Goal: Task Accomplishment & Management: Manage account settings

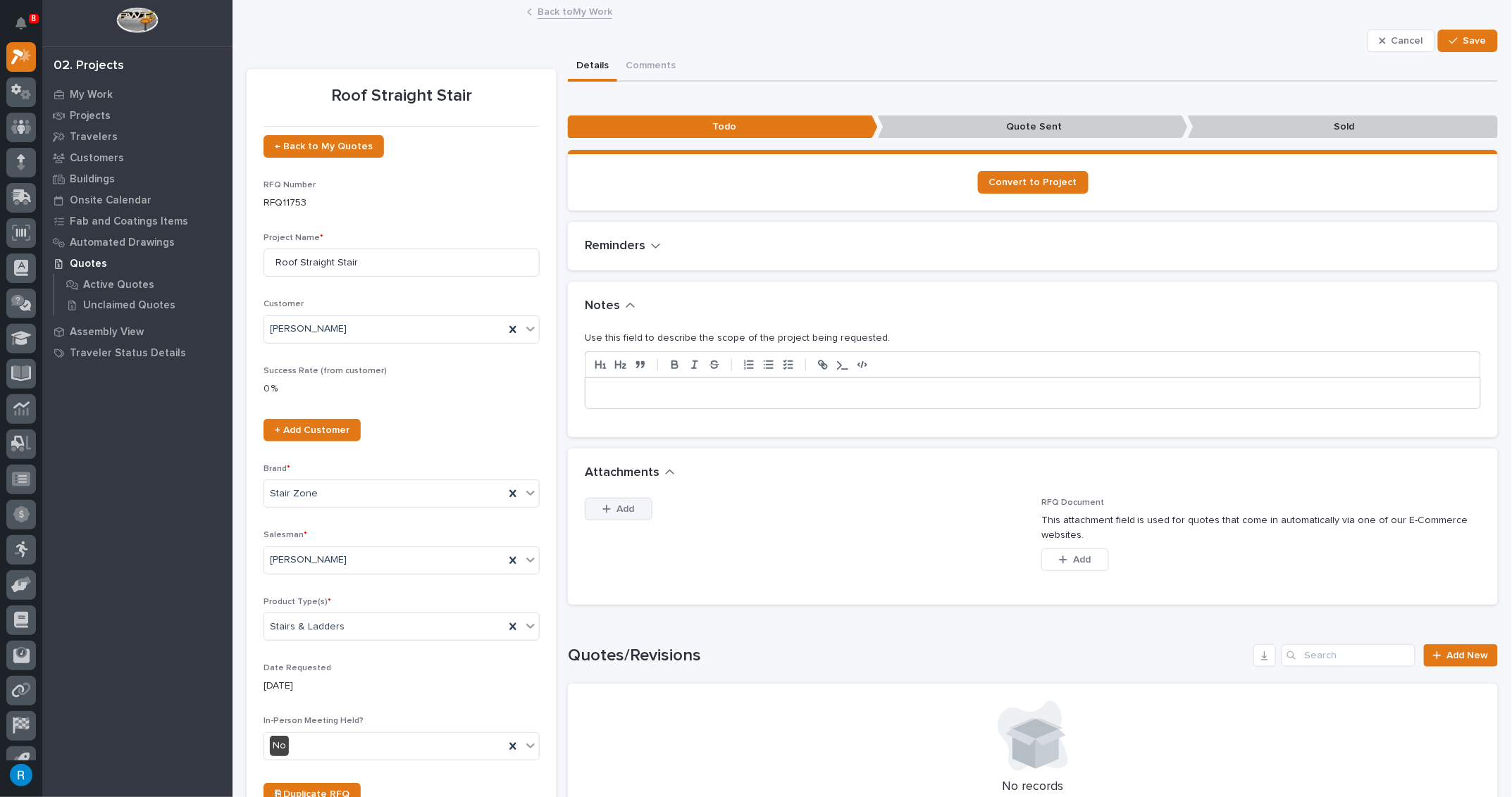
click at [627, 508] on span "Add" at bounding box center [625, 509] width 18 height 12
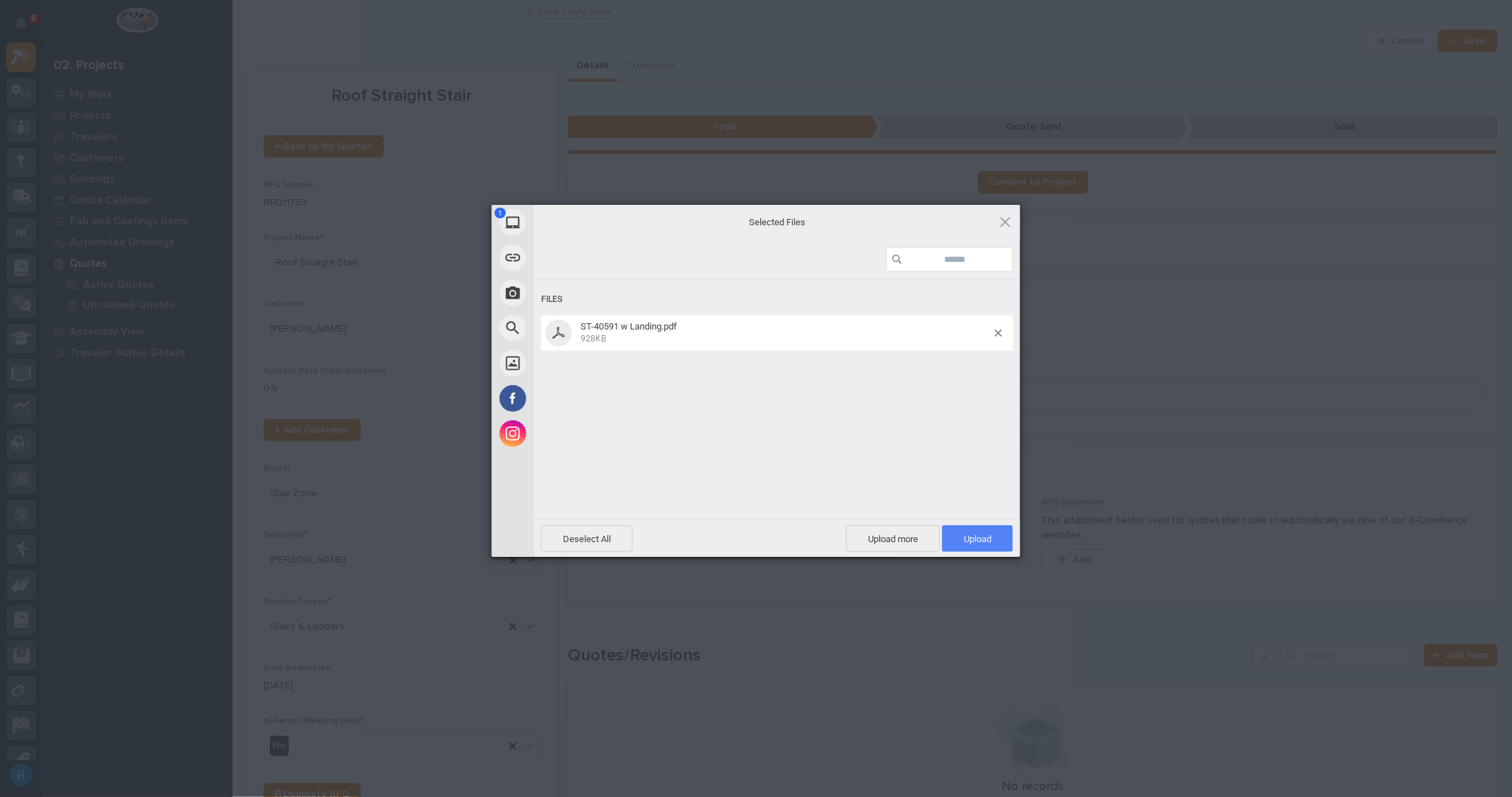
click at [979, 541] on span "Upload 1" at bounding box center [976, 539] width 27 height 11
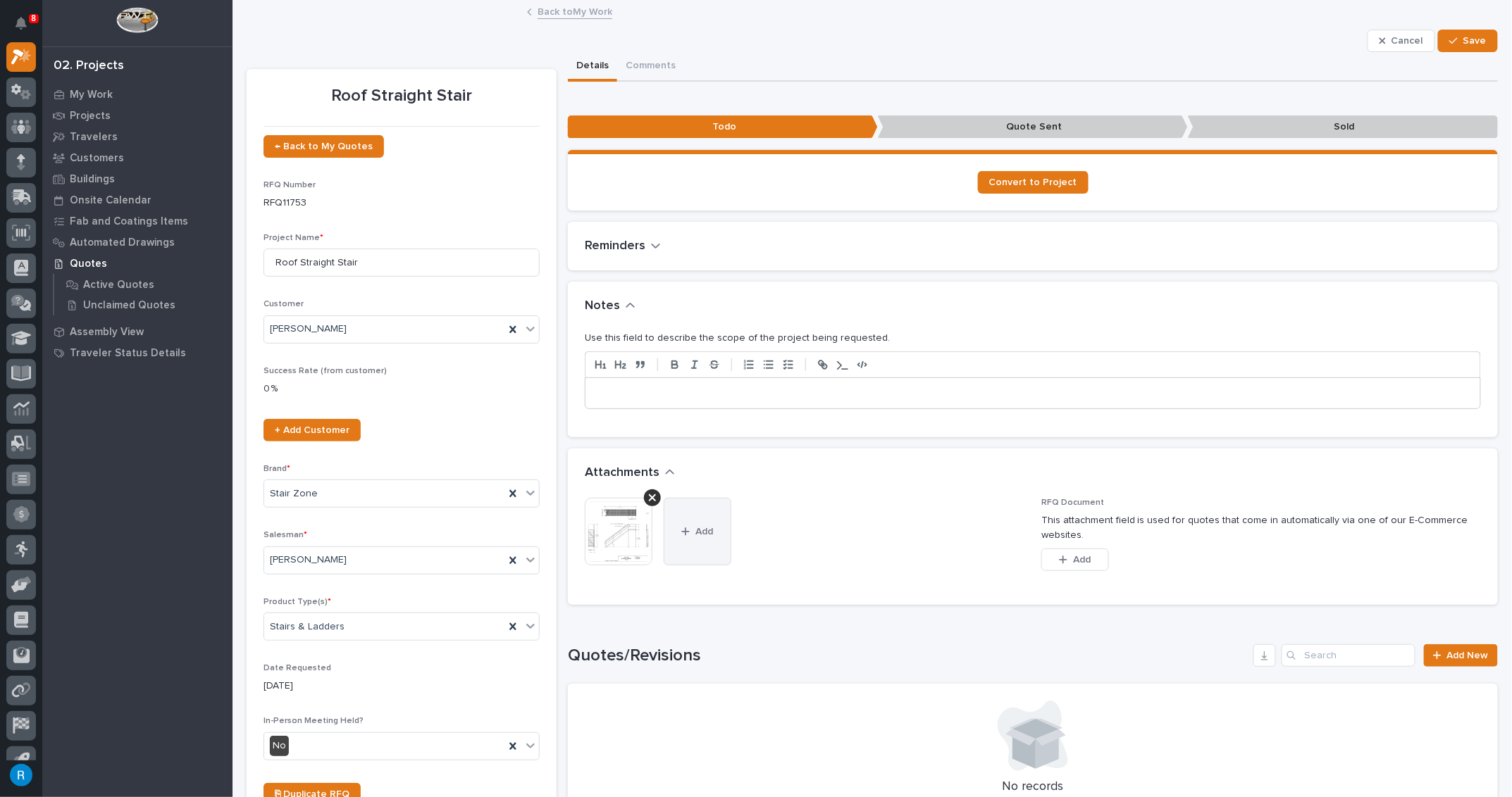
click at [703, 525] on span "Add" at bounding box center [704, 531] width 18 height 12
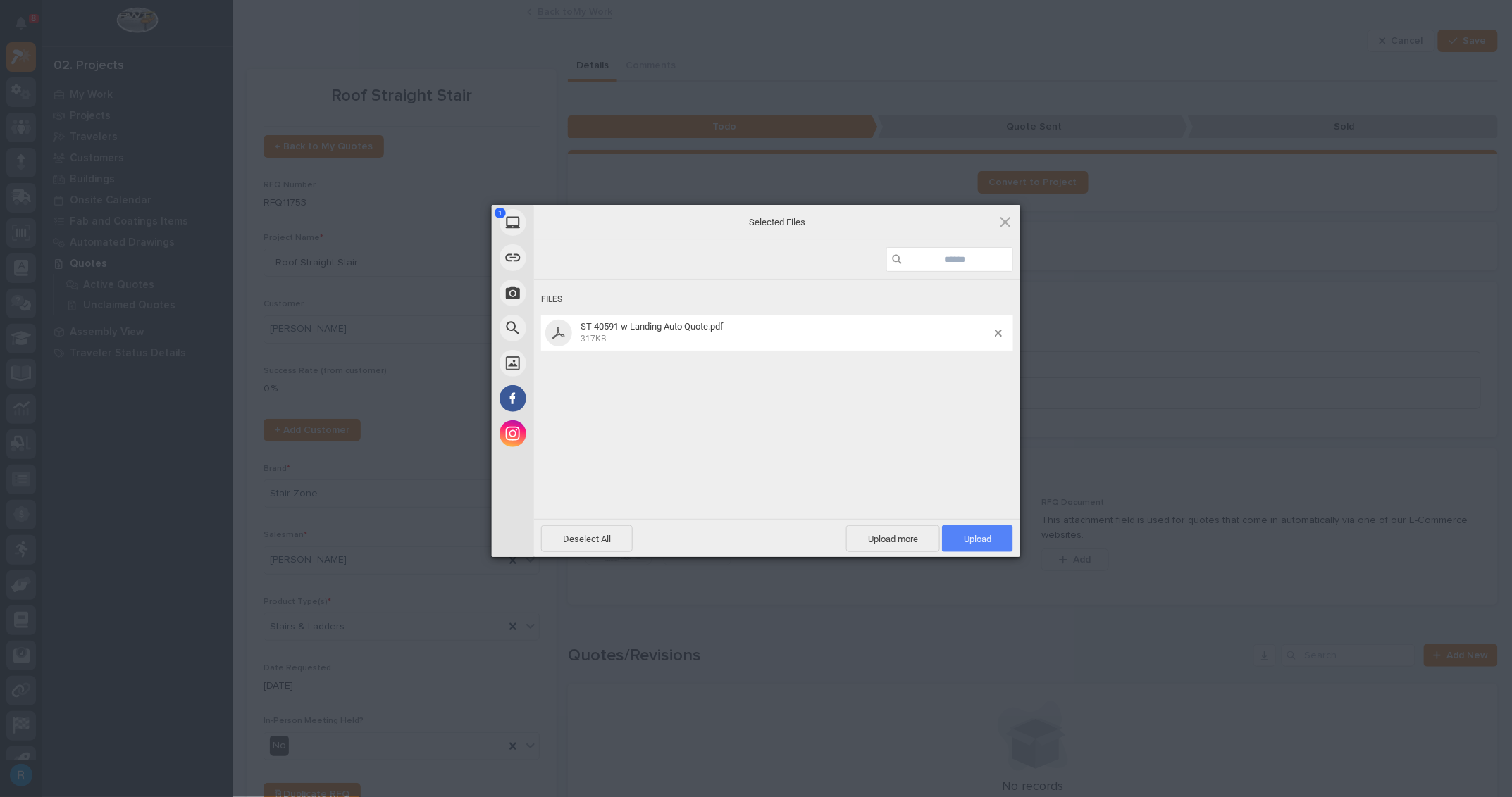
click at [991, 543] on span "Upload 1" at bounding box center [977, 538] width 71 height 27
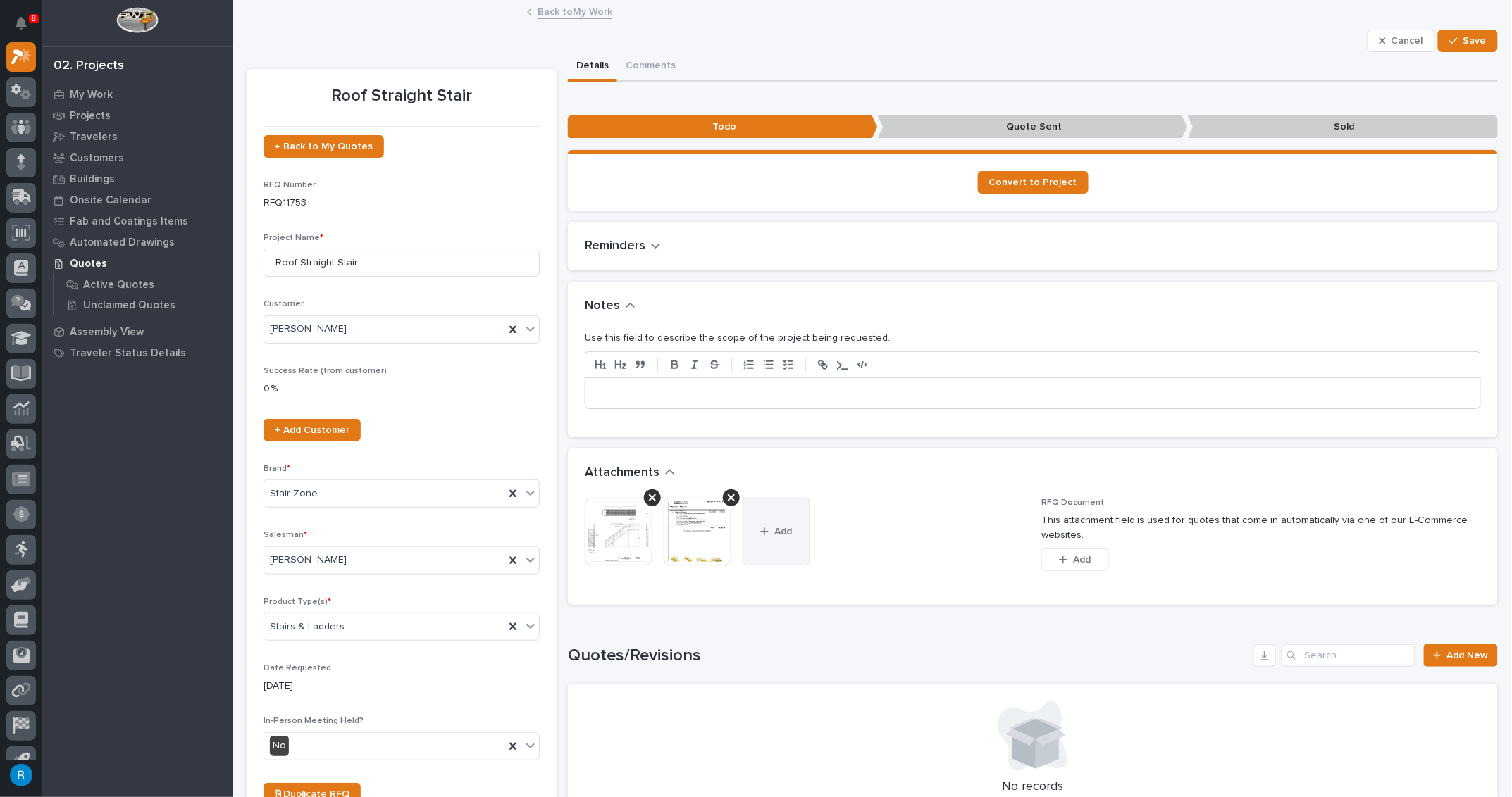
click at [767, 543] on button "Add" at bounding box center [776, 531] width 67 height 67
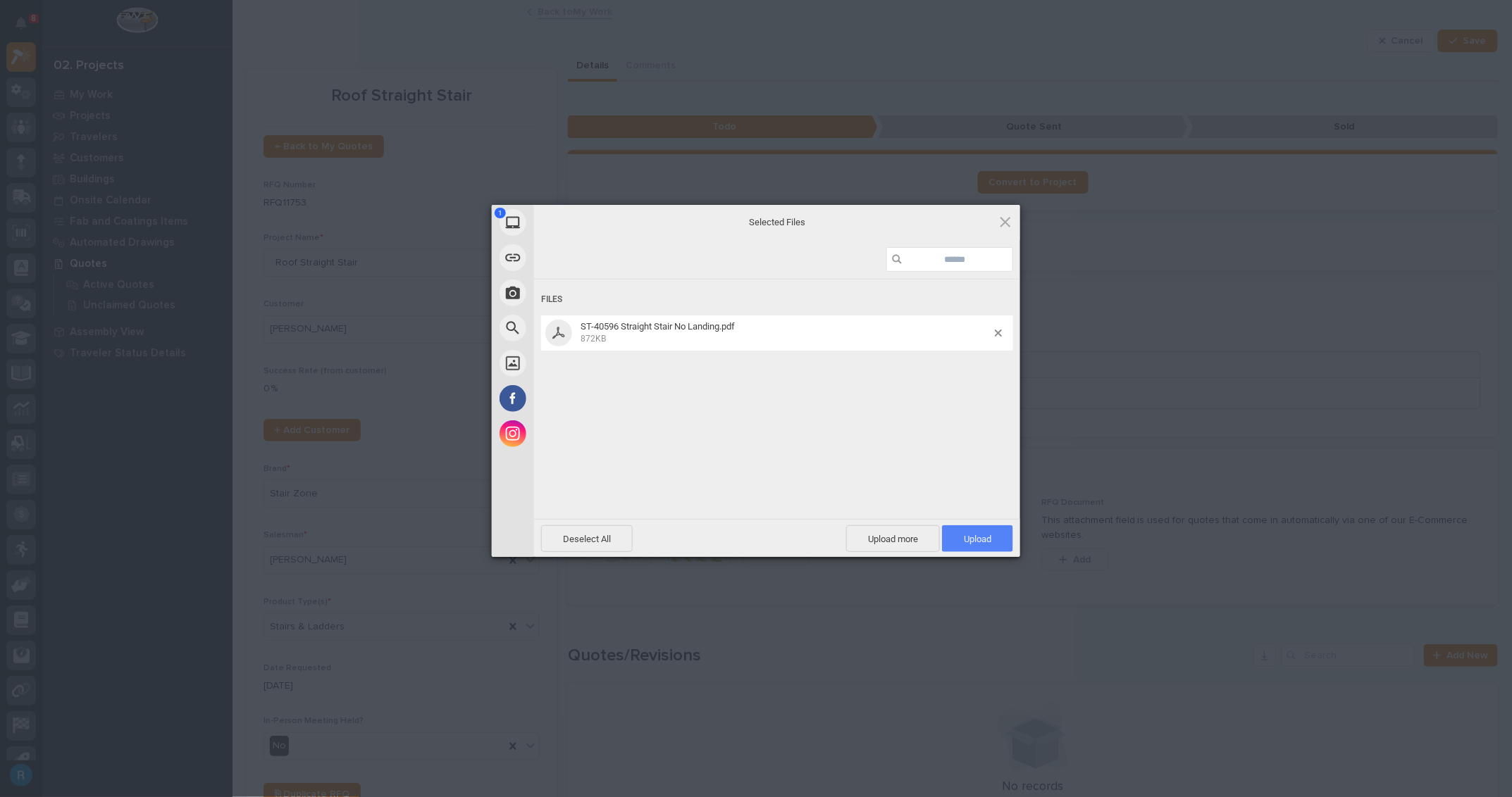
click at [979, 546] on span "Upload 1" at bounding box center [977, 538] width 71 height 27
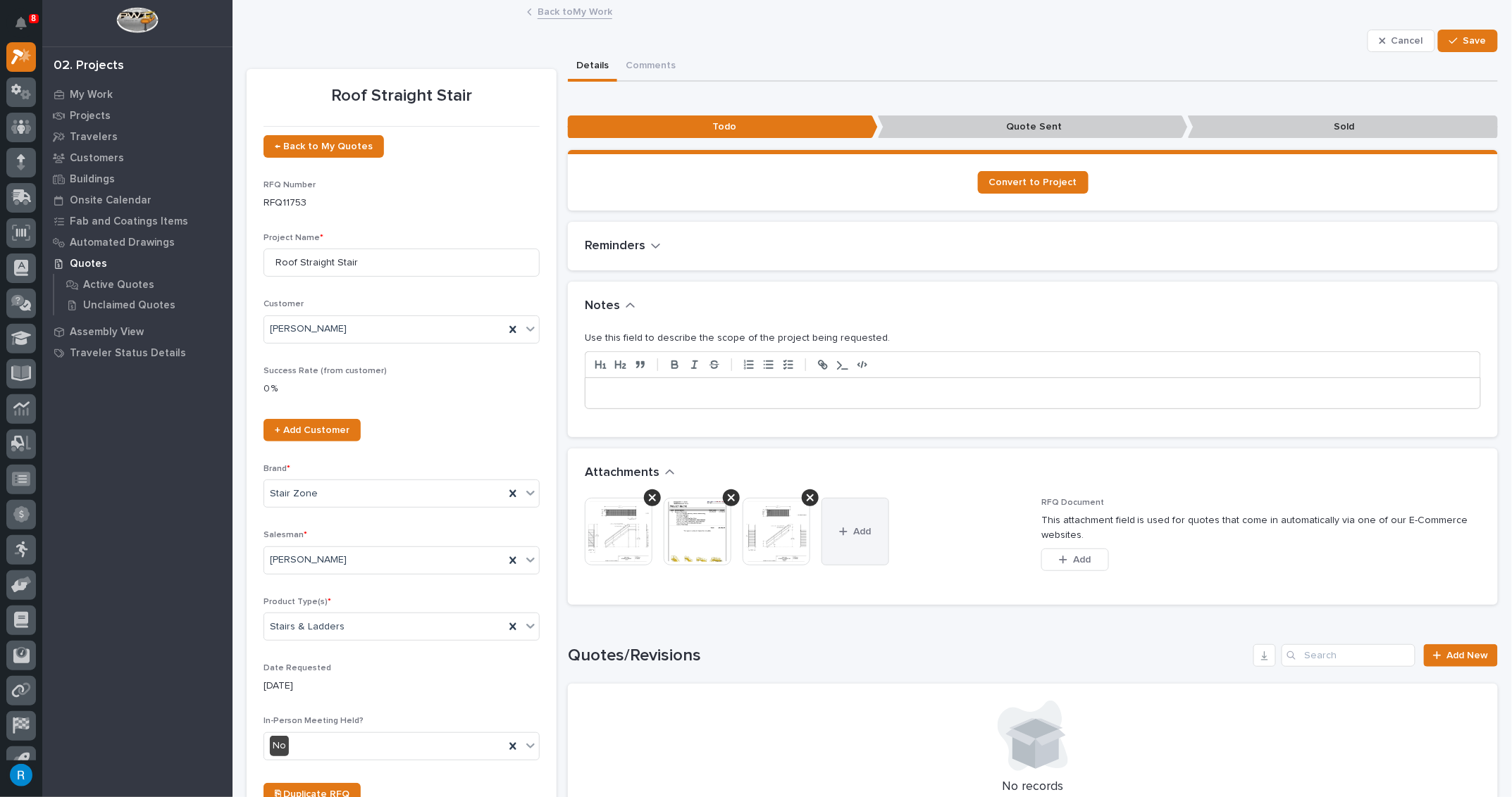
click at [854, 528] on span "Add" at bounding box center [863, 531] width 18 height 12
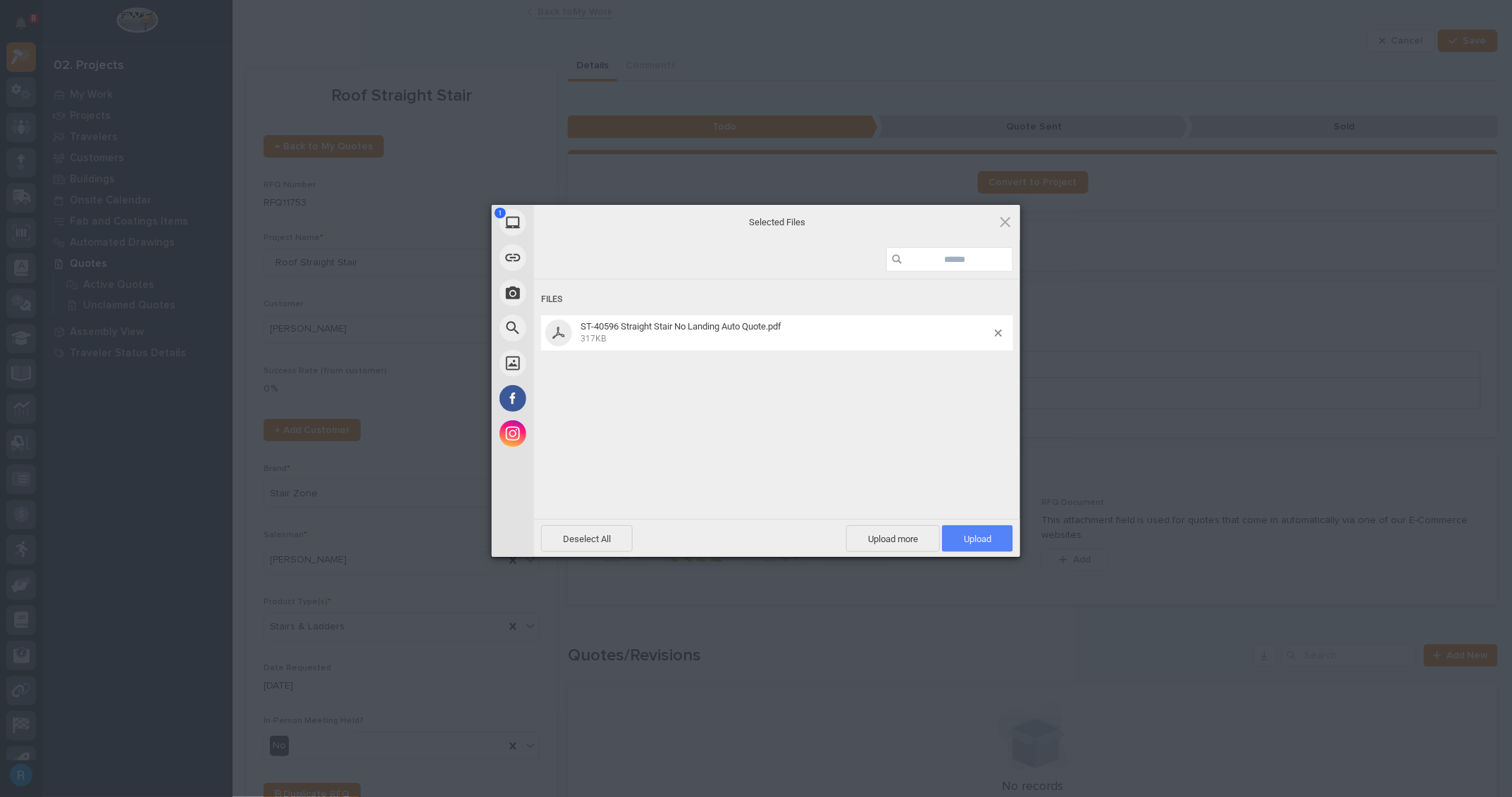
click at [967, 534] on span "Upload 1" at bounding box center [976, 539] width 27 height 11
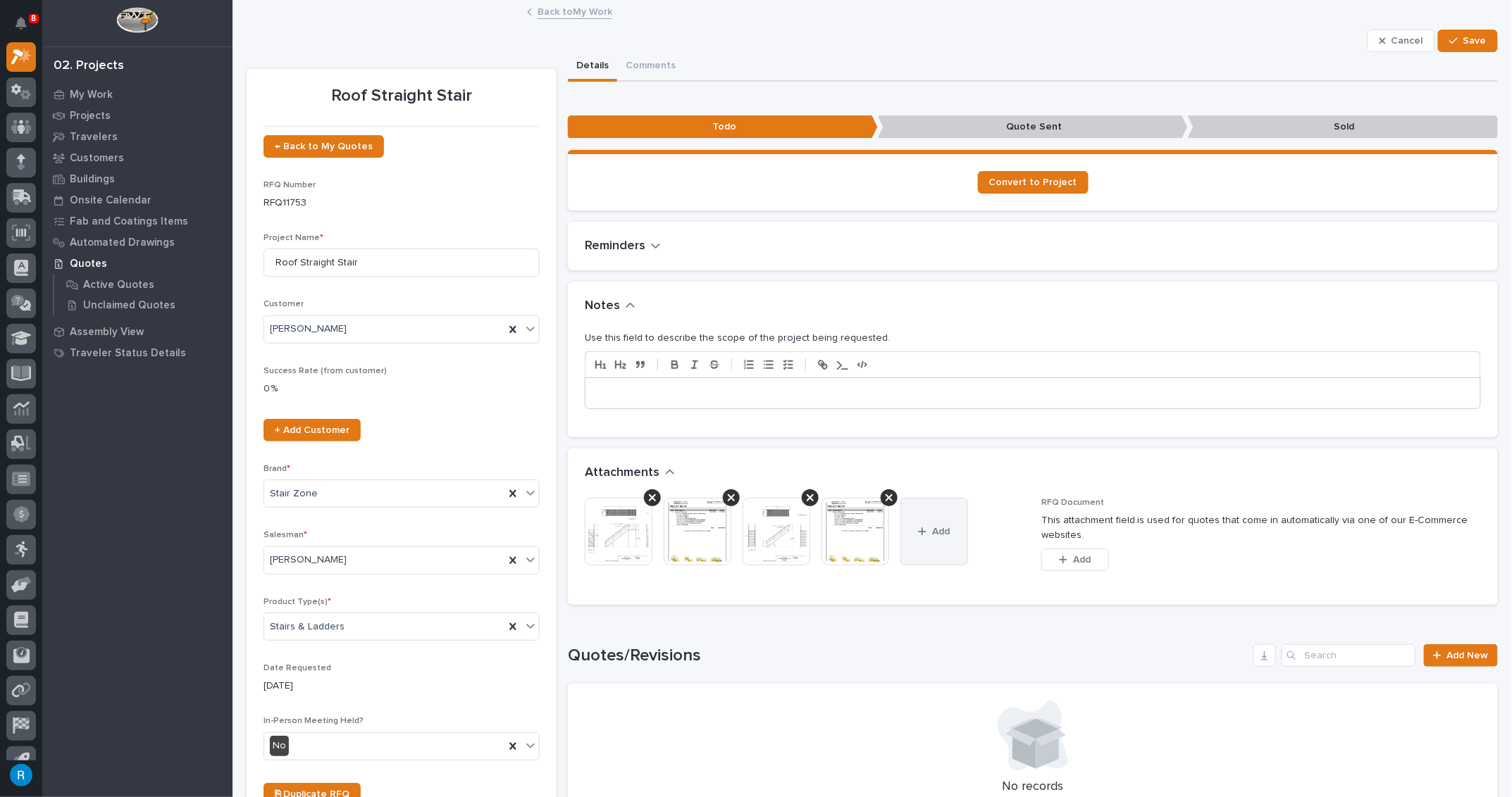
click at [939, 518] on button "Add" at bounding box center [934, 531] width 67 height 67
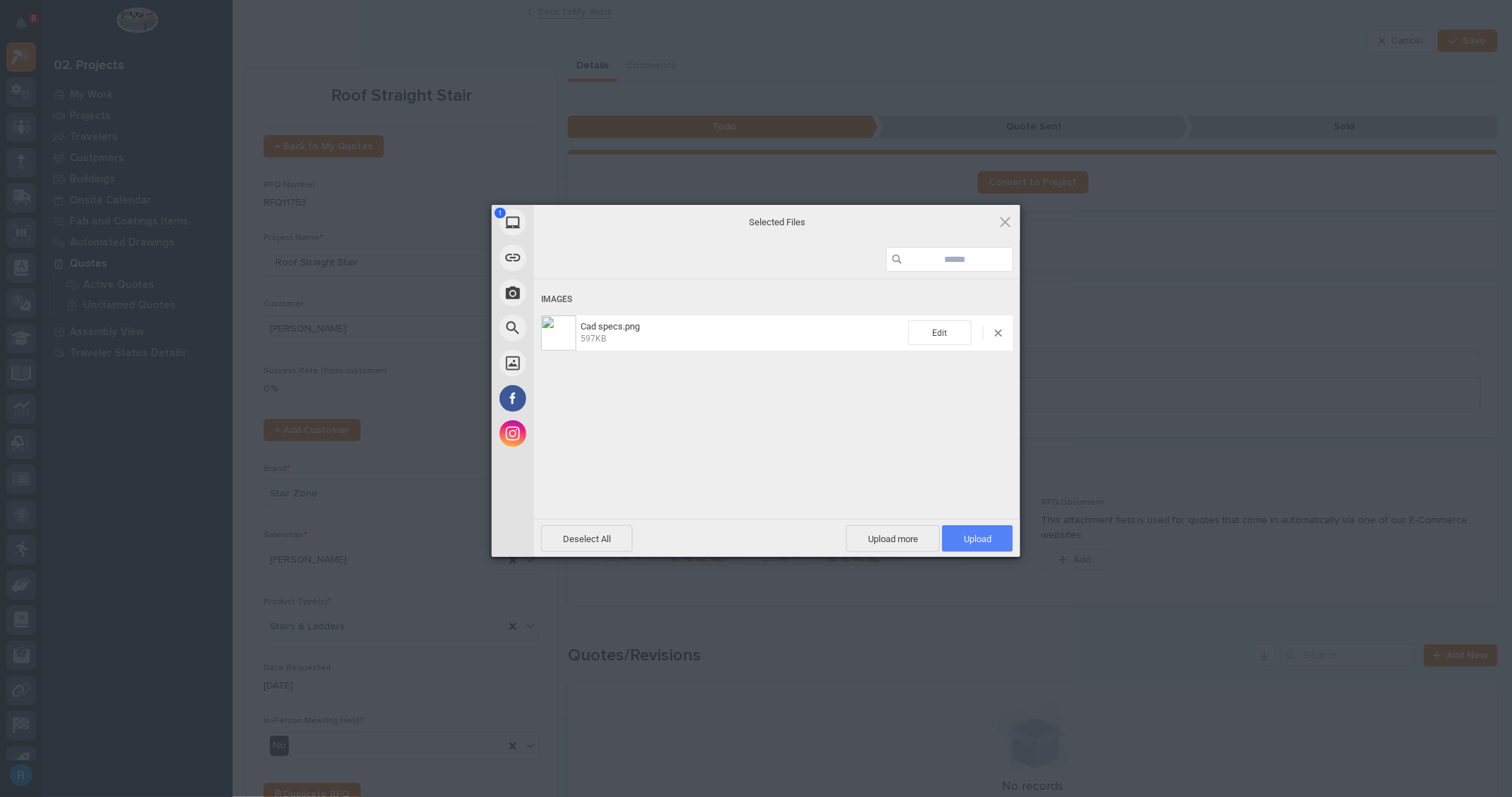
click at [978, 536] on span "Upload 1" at bounding box center [976, 539] width 27 height 11
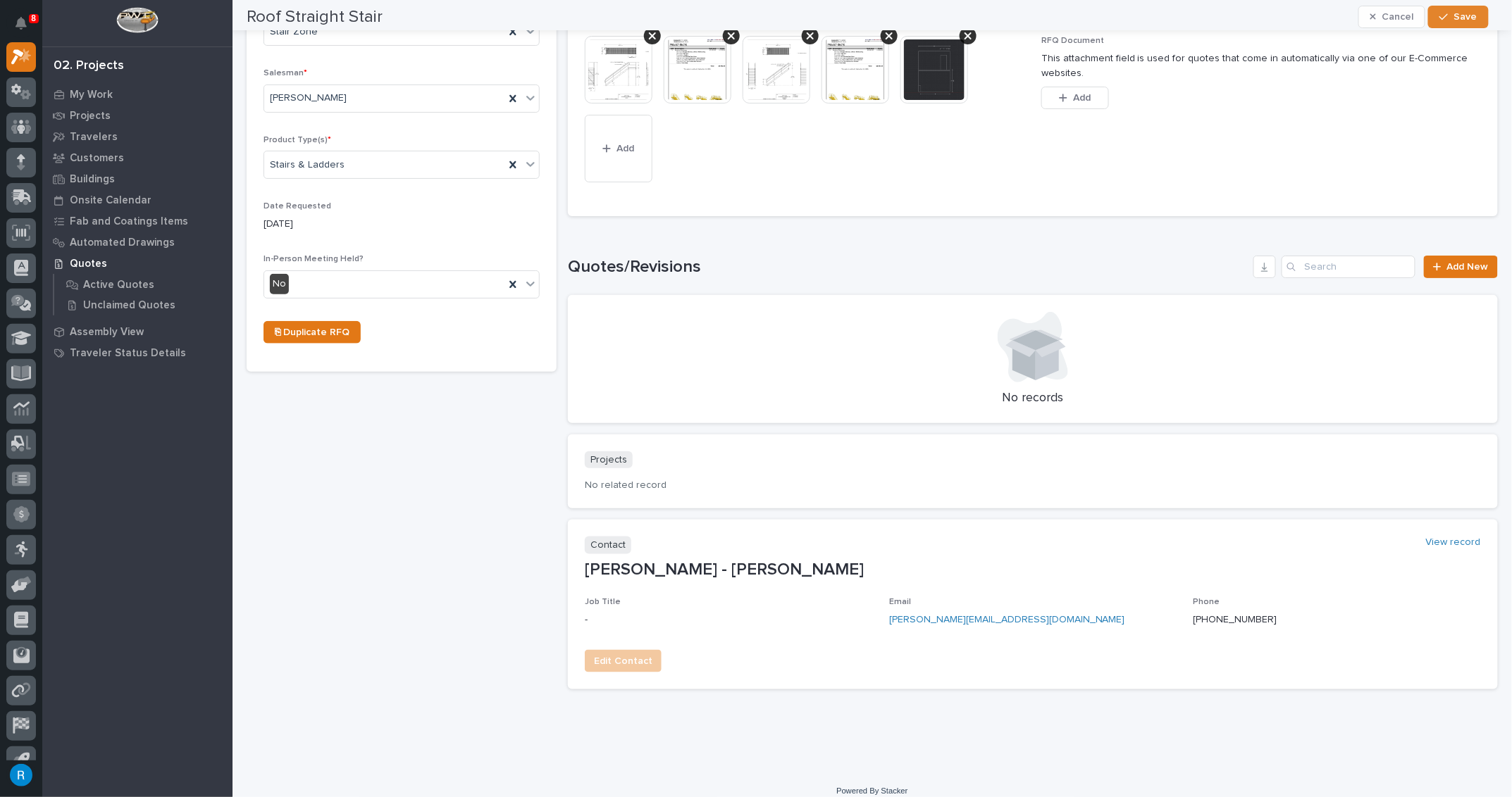
scroll to position [473, 0]
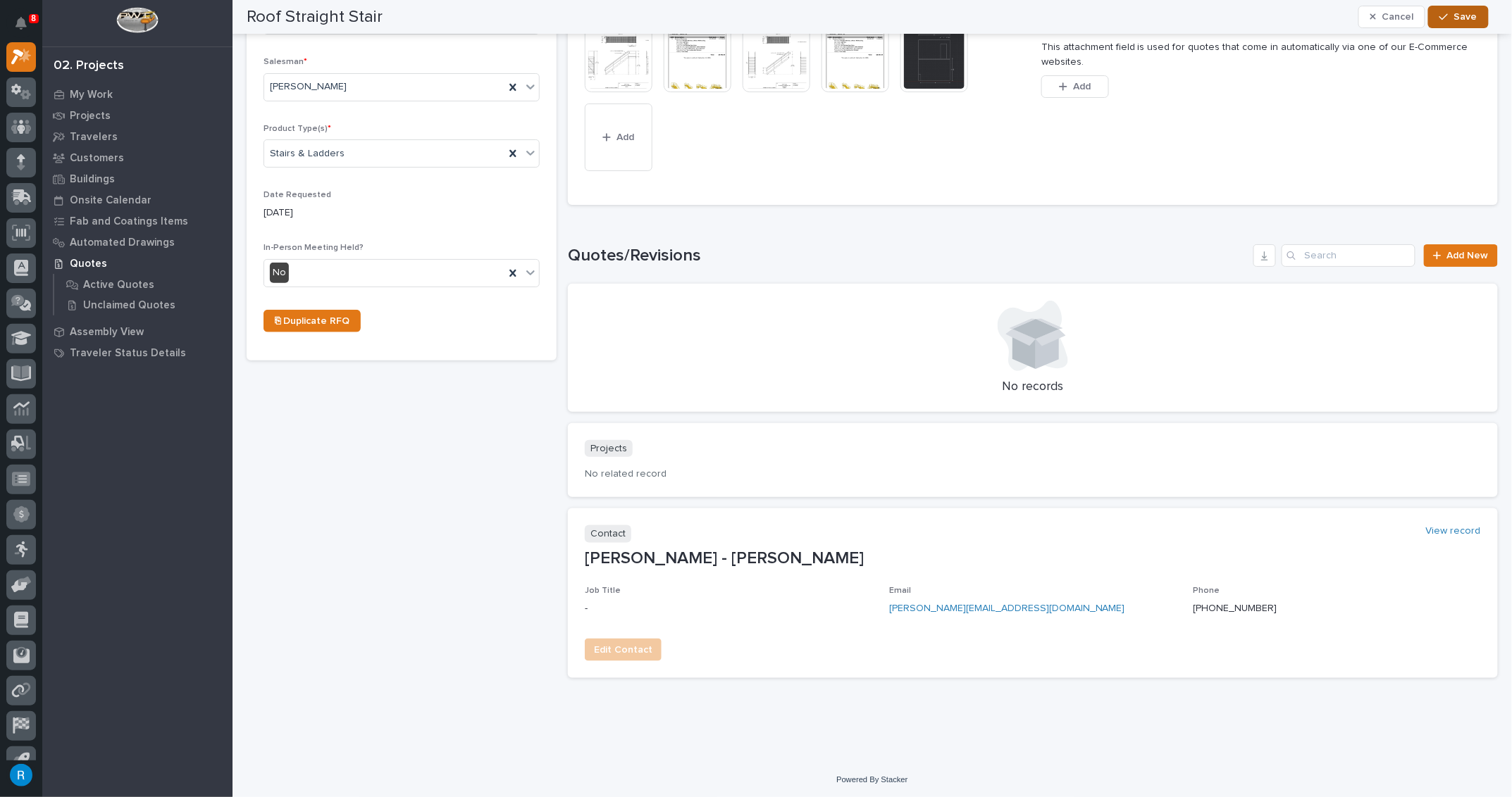
click at [1467, 20] on span "Save" at bounding box center [1466, 17] width 23 height 12
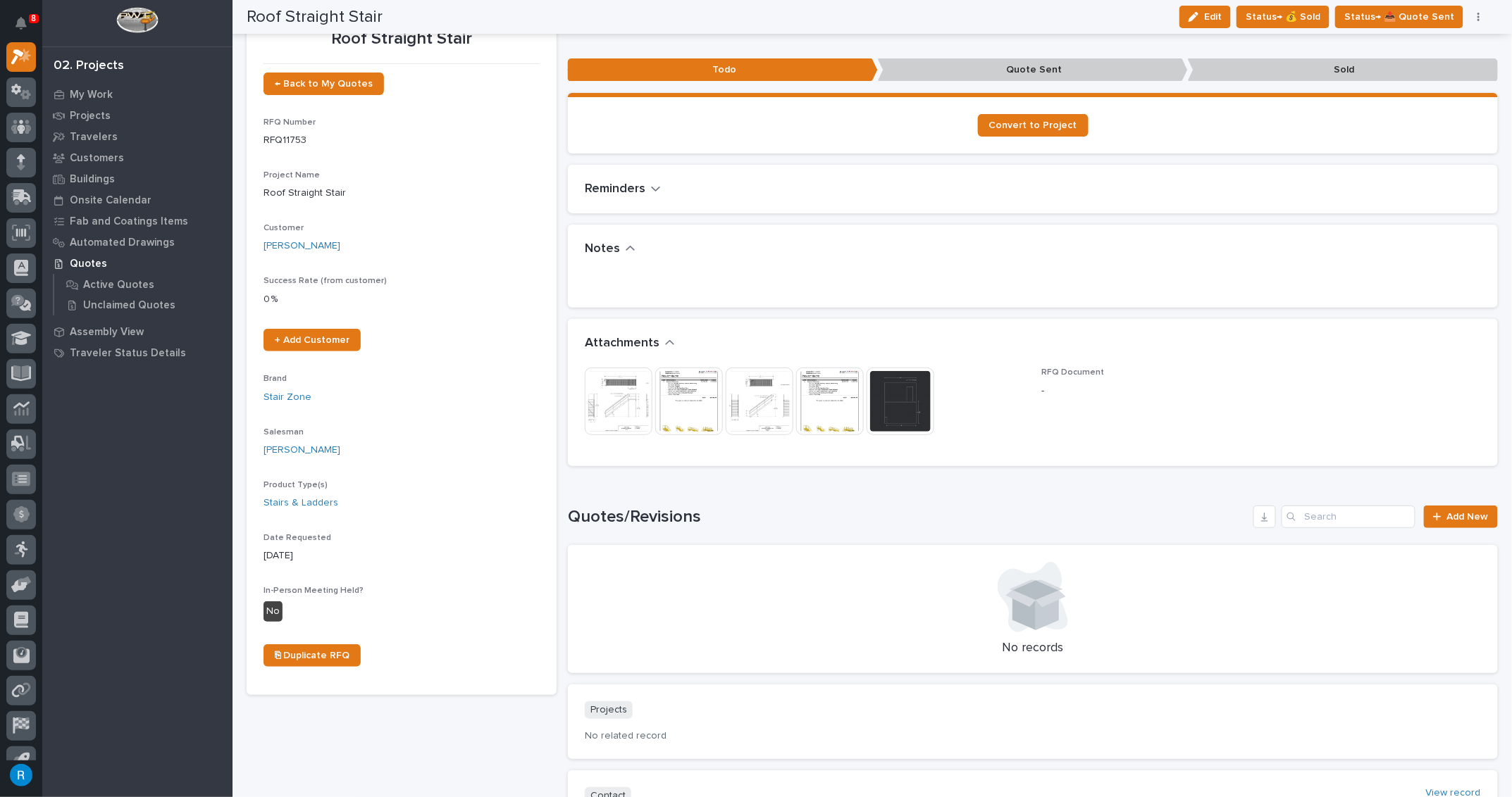
scroll to position [0, 0]
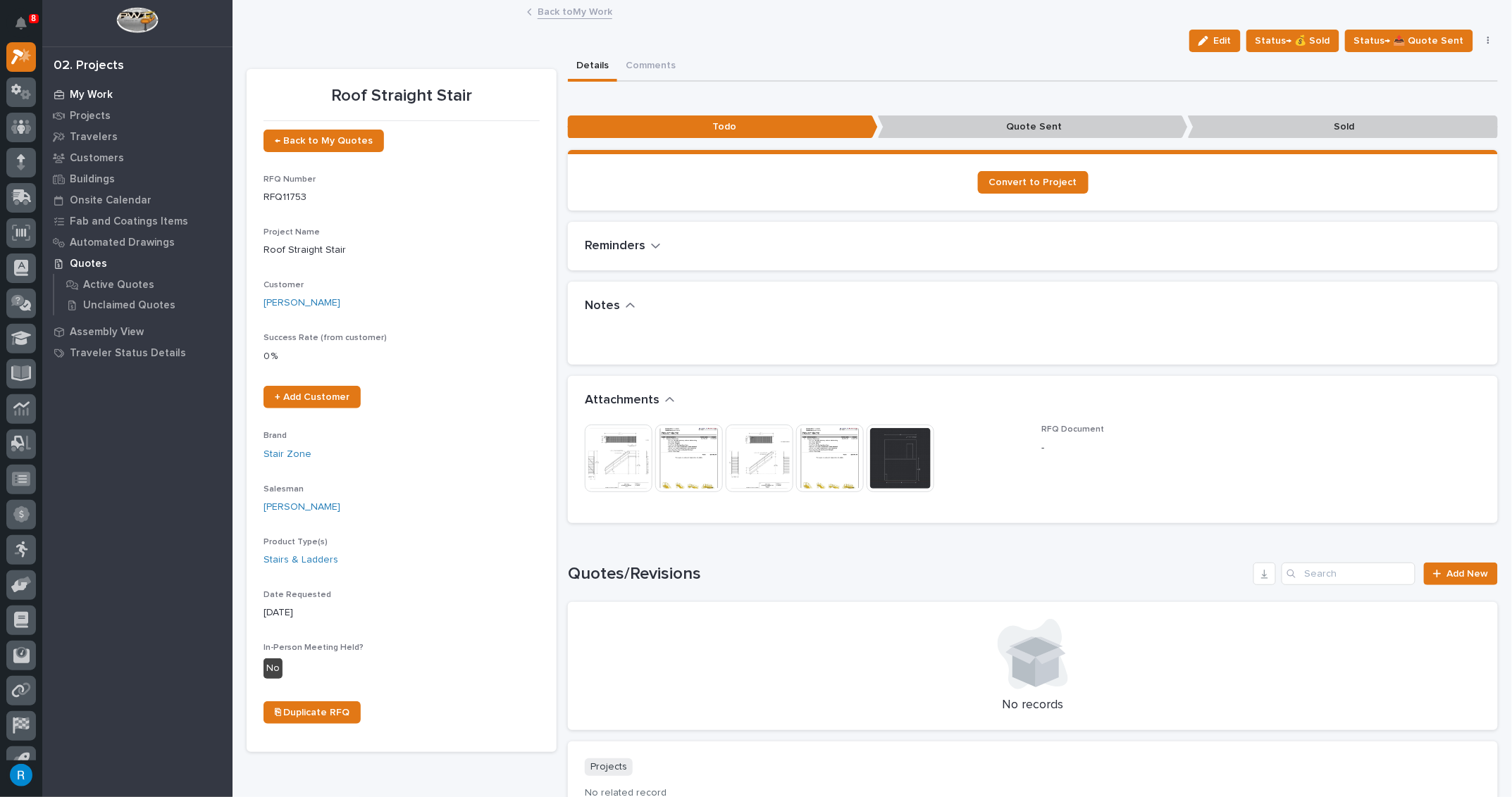
click at [84, 92] on p "My Work" at bounding box center [91, 95] width 43 height 12
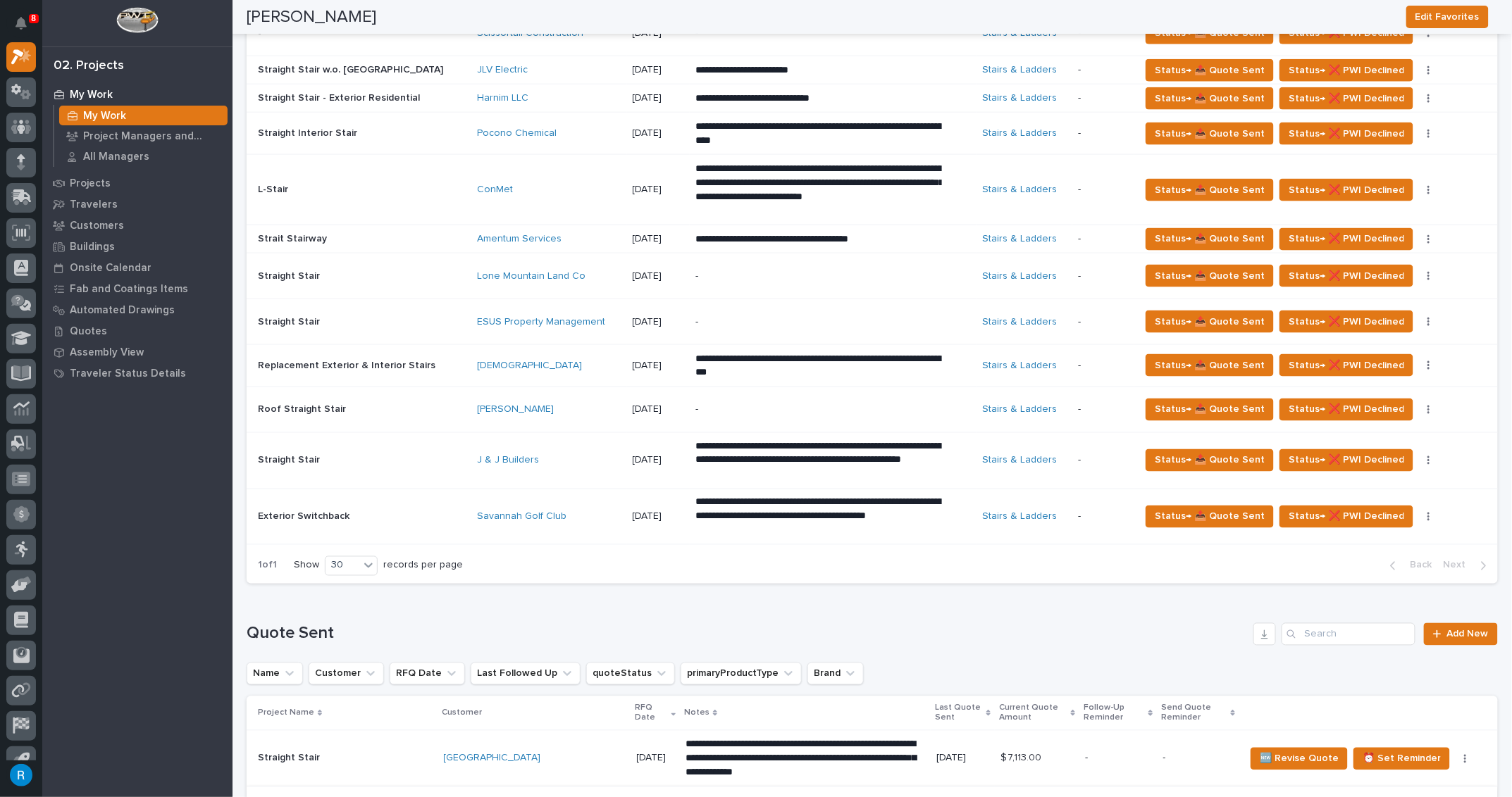
scroll to position [740, 0]
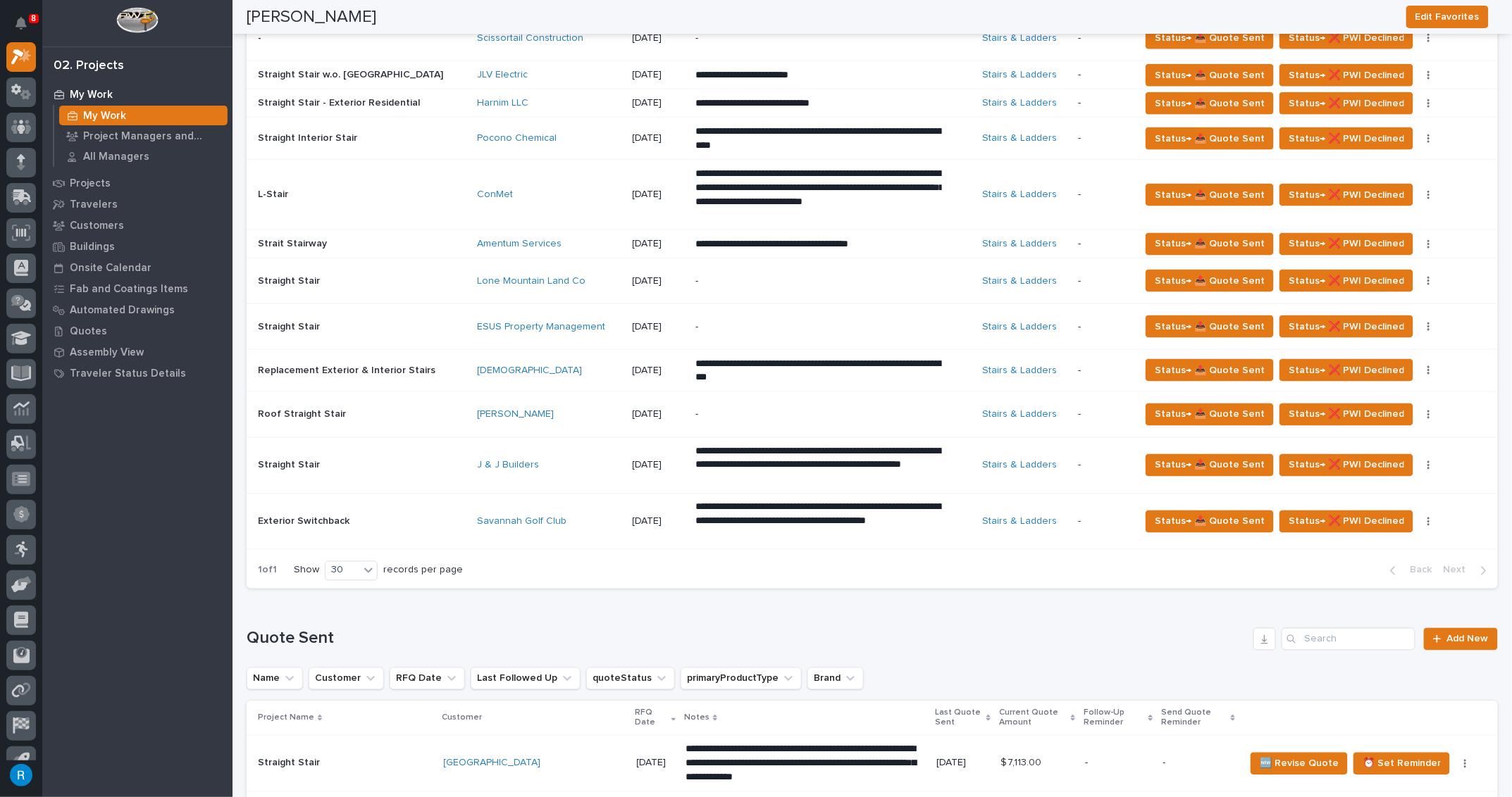
click at [730, 416] on div "-" at bounding box center [818, 414] width 246 height 32
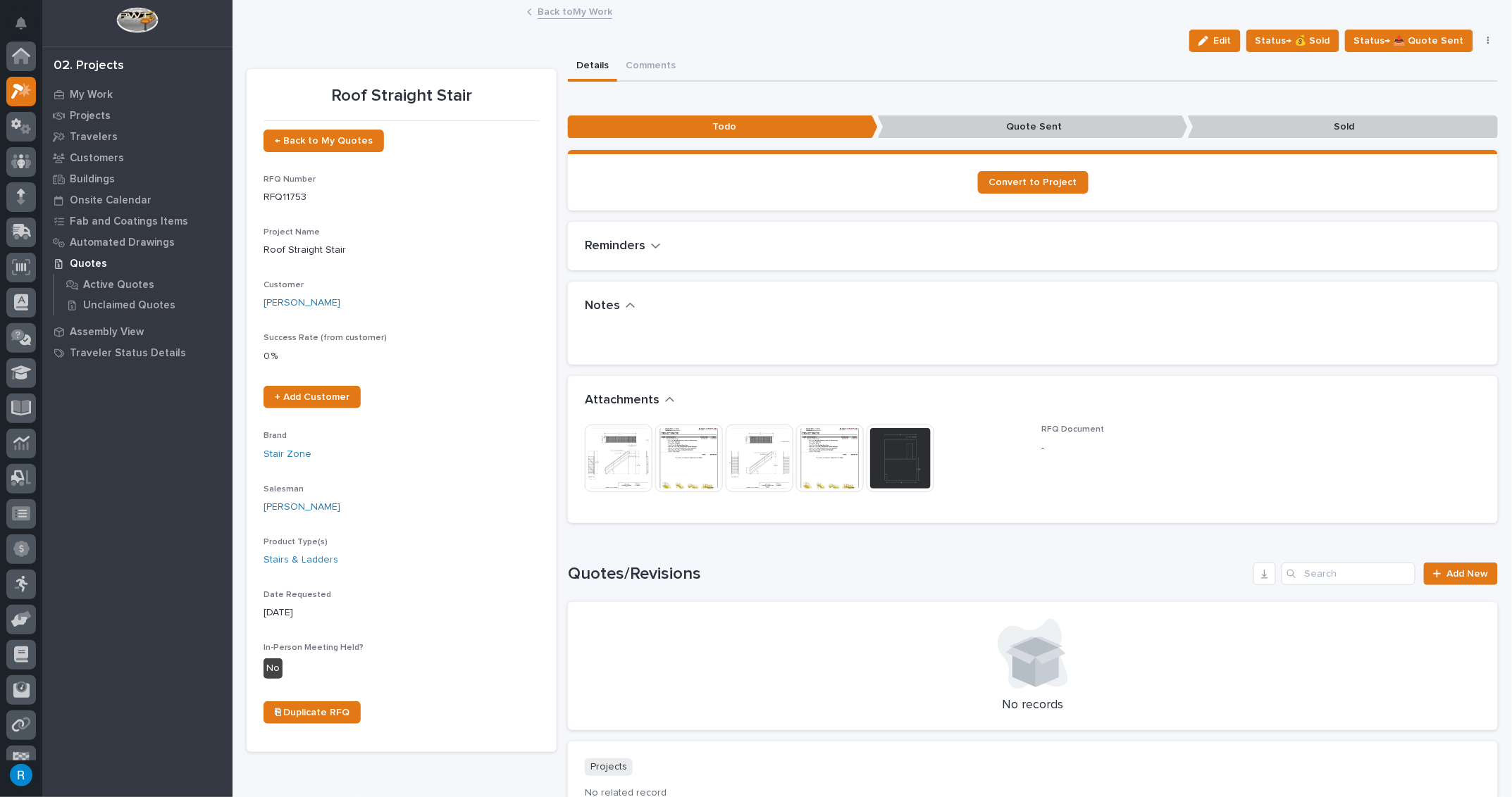
scroll to position [35, 0]
click at [1218, 35] on span "Edit" at bounding box center [1222, 41] width 18 height 12
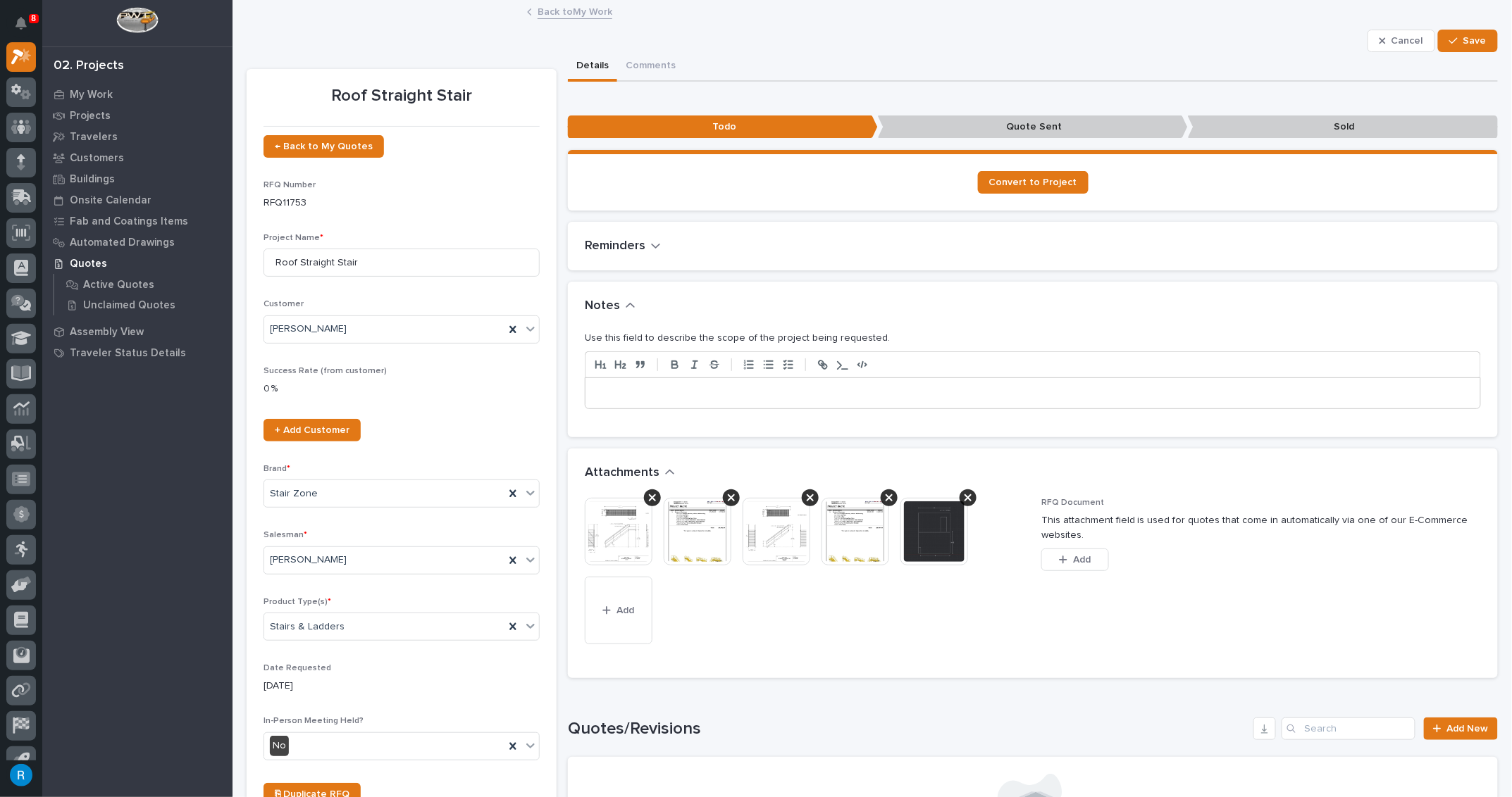
click at [600, 391] on p at bounding box center [1032, 393] width 873 height 14
click at [596, 388] on p at bounding box center [1032, 393] width 873 height 14
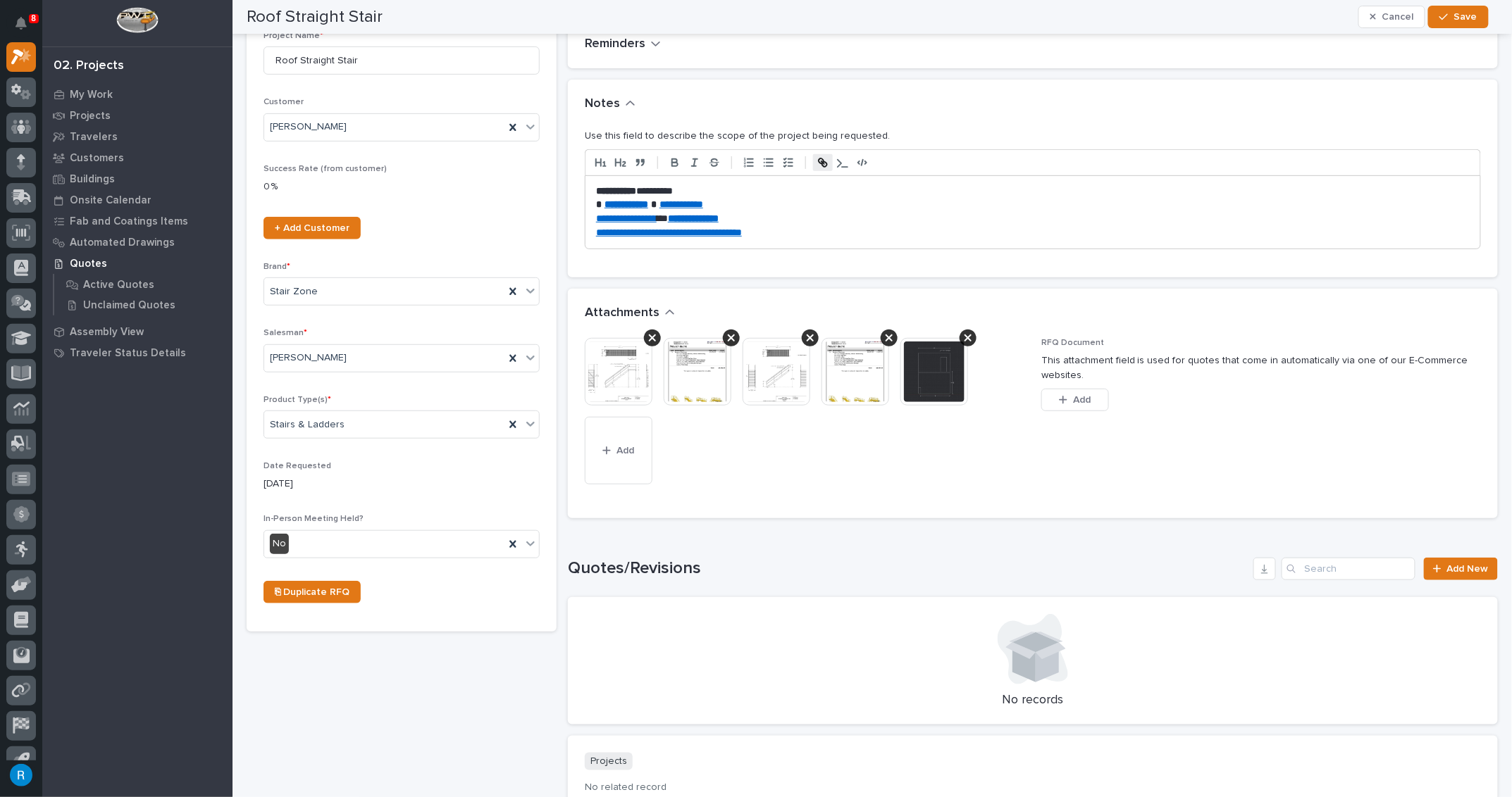
scroll to position [0, 0]
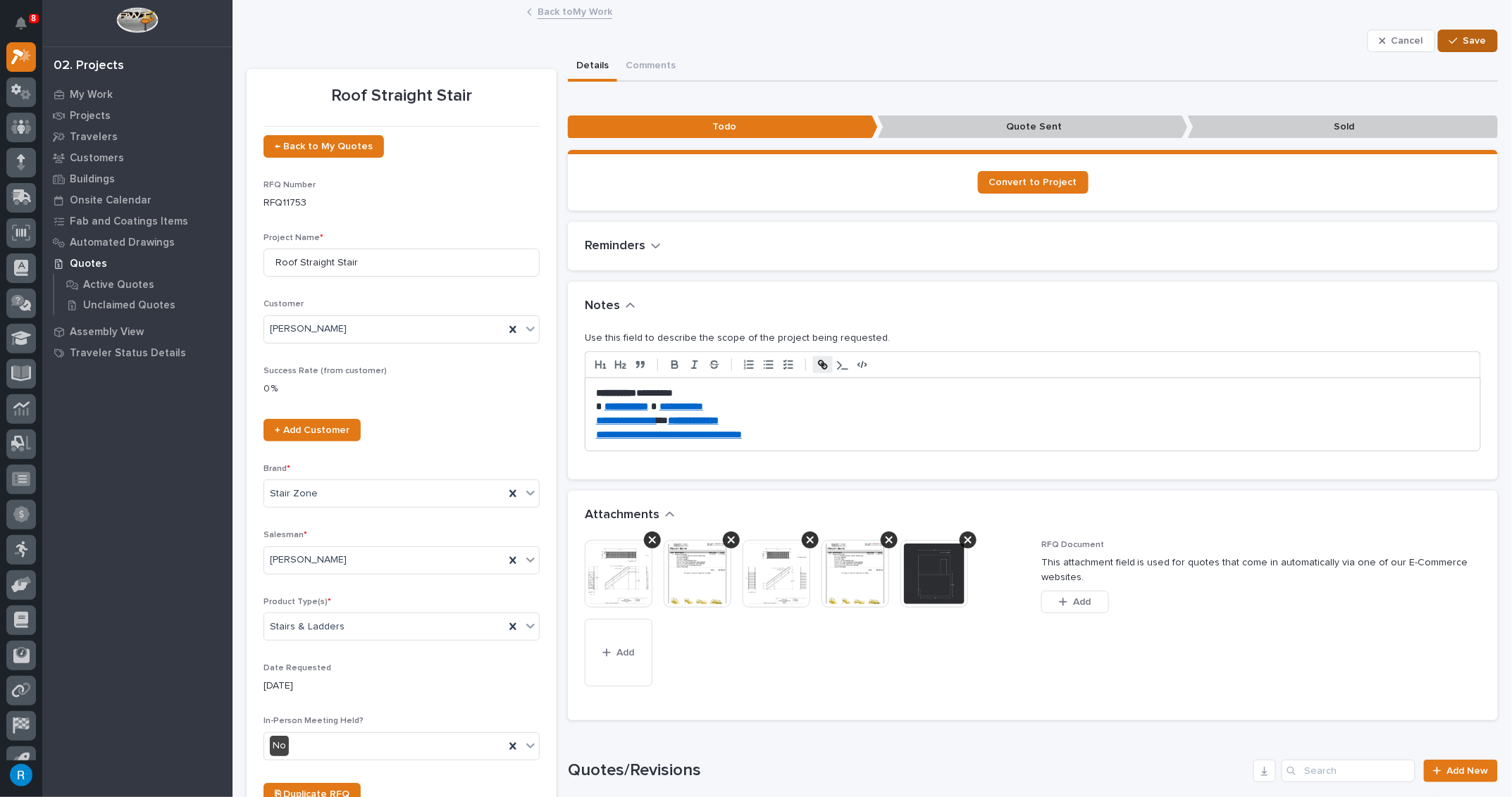
click at [1468, 43] on span "Save" at bounding box center [1475, 41] width 23 height 12
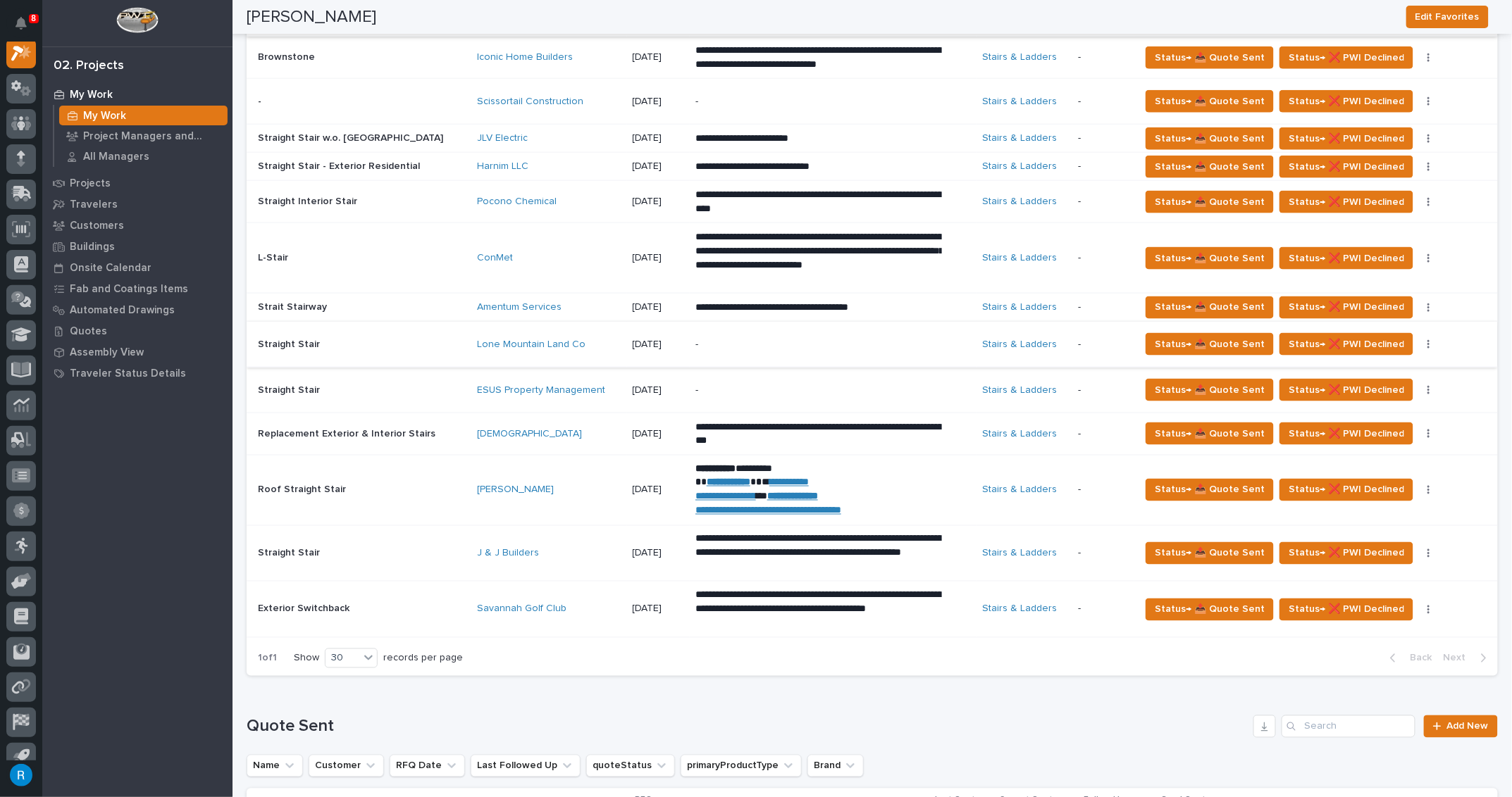
scroll to position [640, 0]
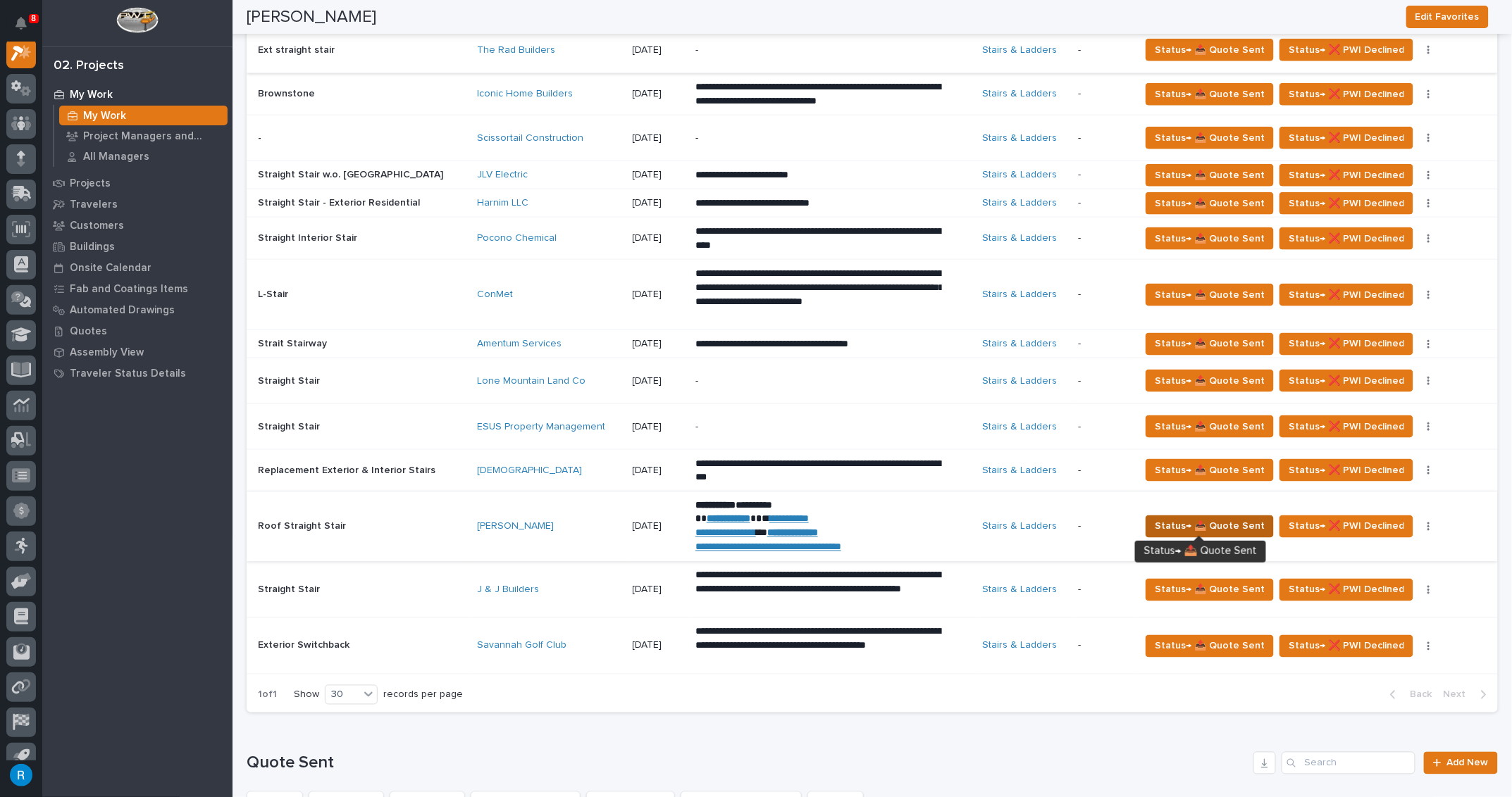
click at [1231, 525] on span "Status→ 📤 Quote Sent" at bounding box center [1210, 527] width 110 height 17
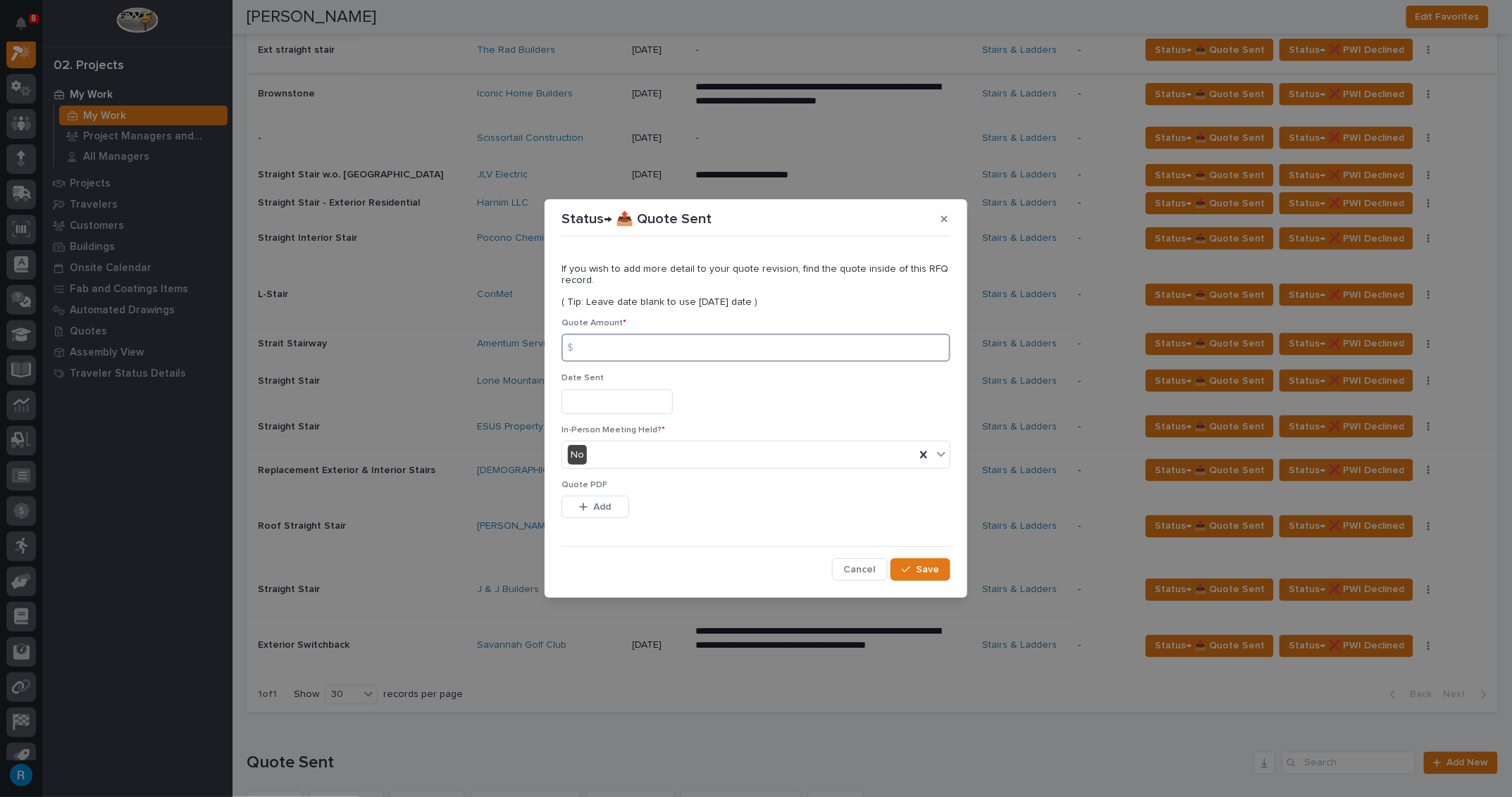
click at [598, 349] on input at bounding box center [756, 348] width 389 height 28
type input "7782.00"
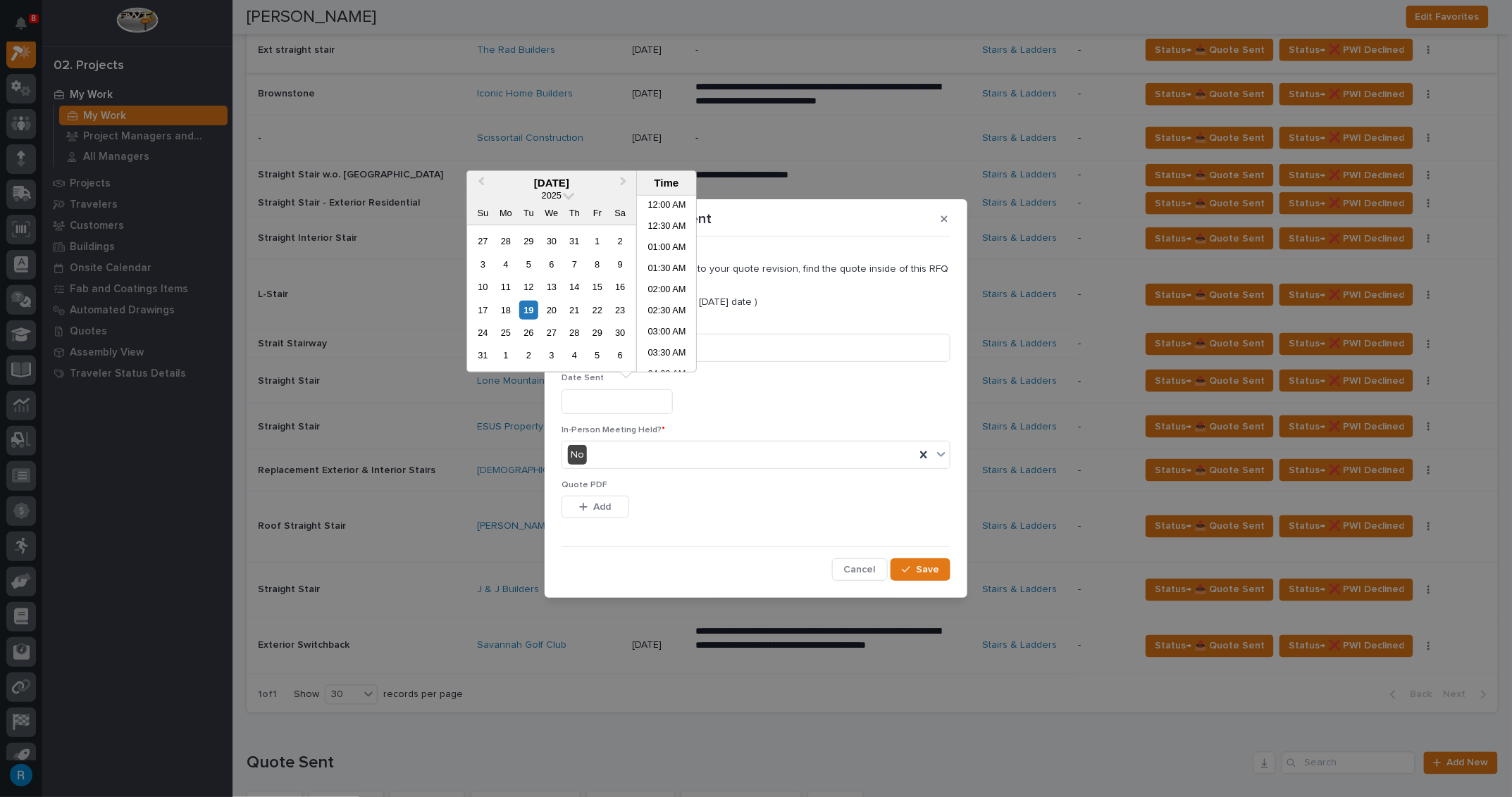
click at [625, 404] on input "text" at bounding box center [617, 402] width 112 height 25
click at [529, 311] on div "19" at bounding box center [529, 309] width 19 height 19
type input "**********"
click at [815, 399] on div "**********" at bounding box center [756, 402] width 389 height 25
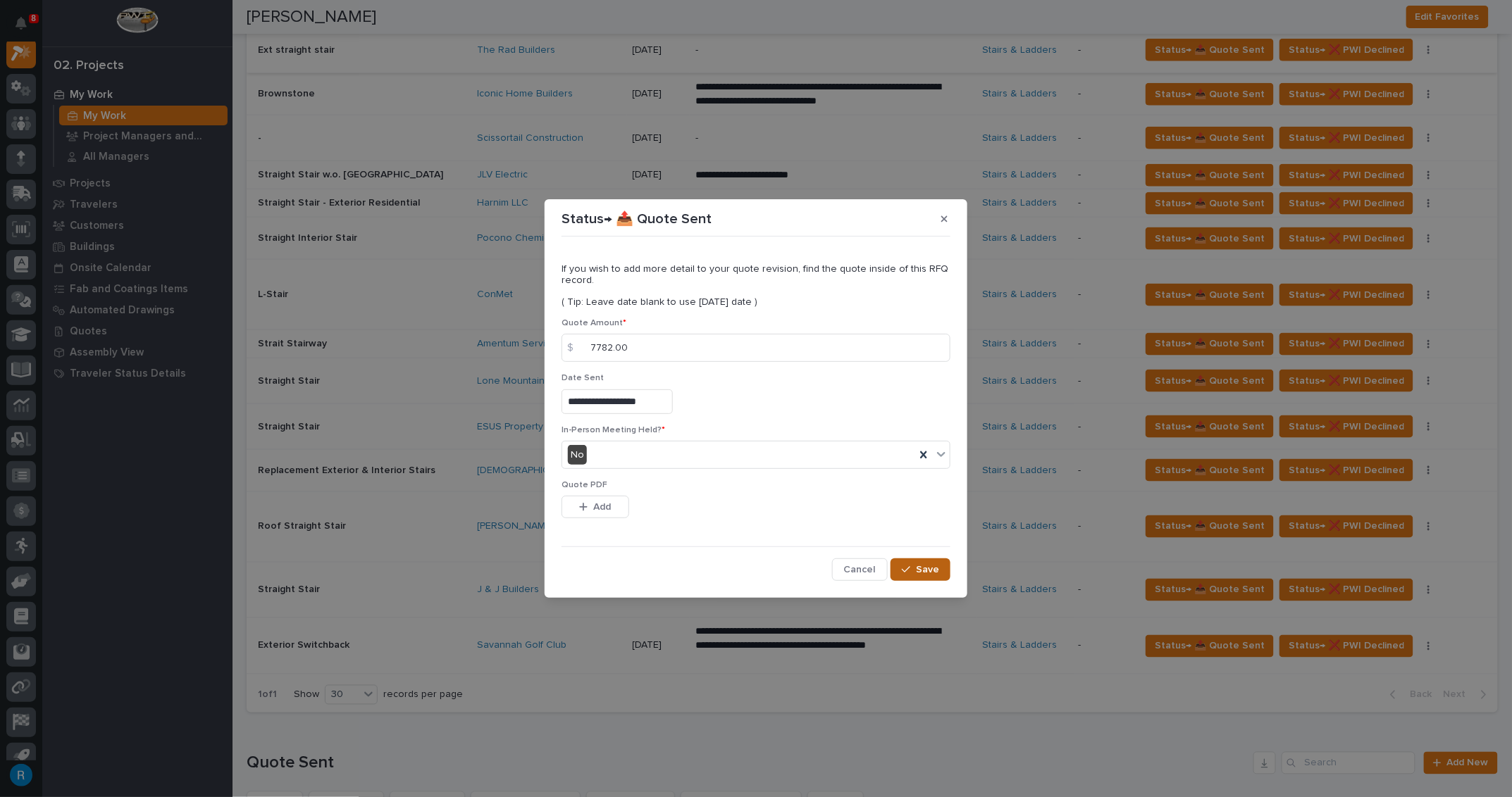
click at [924, 569] on span "Save" at bounding box center [928, 569] width 23 height 12
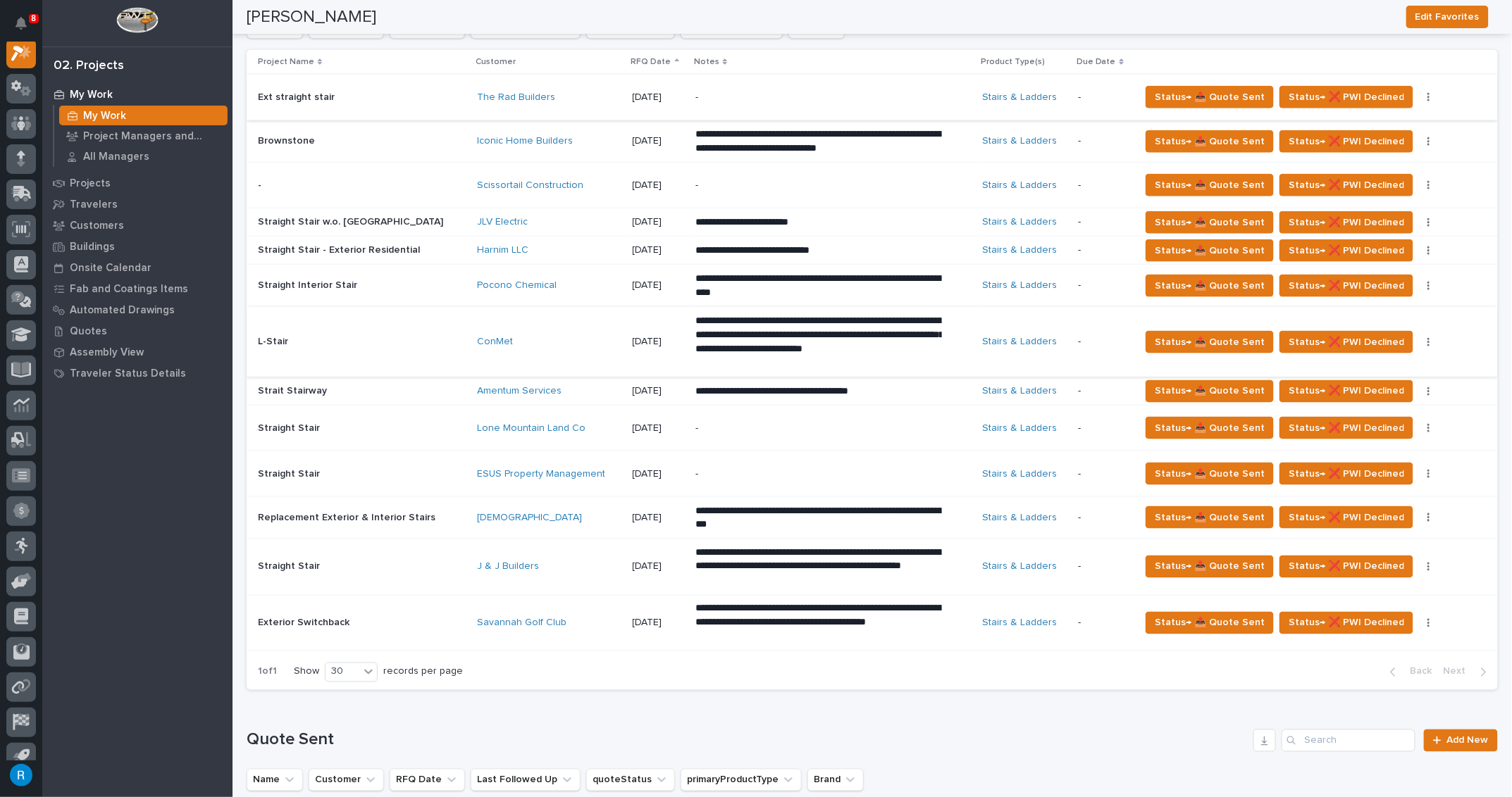
scroll to position [576, 0]
